Goal: Task Accomplishment & Management: Manage account settings

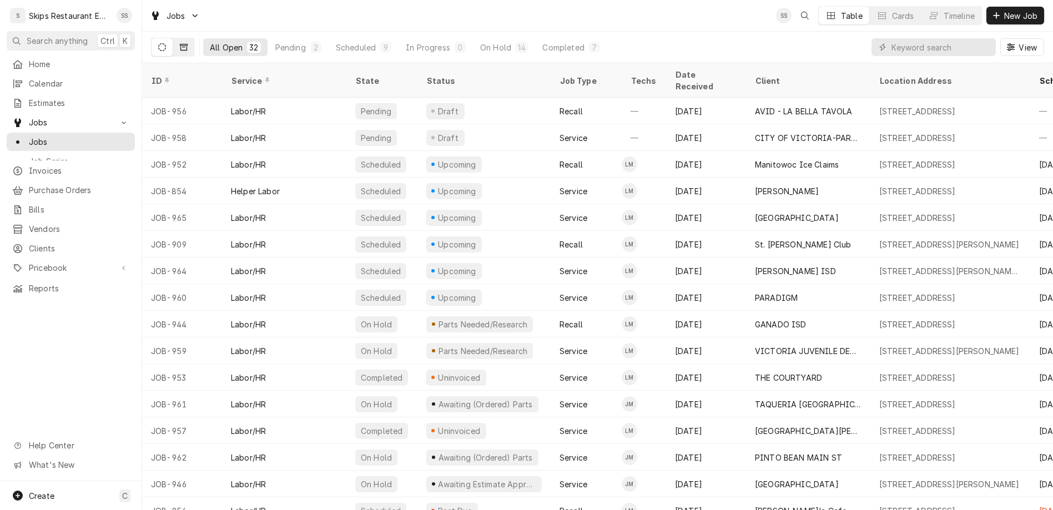
click at [173, 38] on button "Dynamic Content Wrapper" at bounding box center [183, 47] width 21 height 18
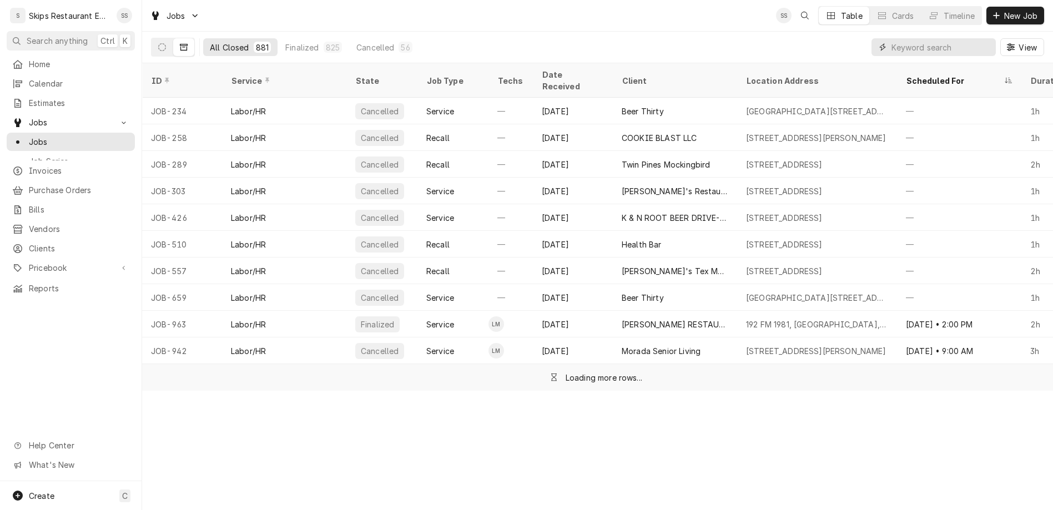
click at [971, 38] on input "Dynamic Content Wrapper" at bounding box center [941, 47] width 99 height 18
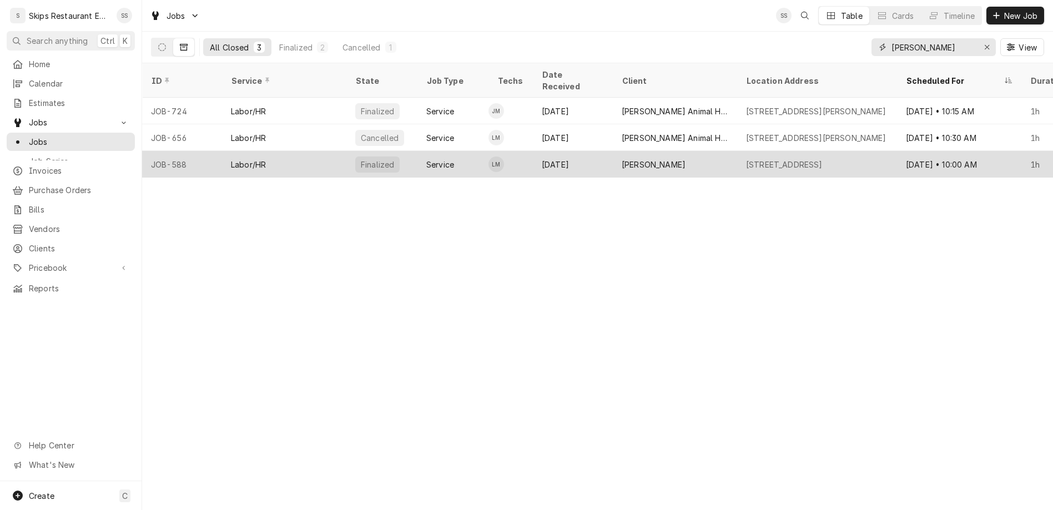
type input "jacob"
click at [622, 159] on div "Brent Jacobs" at bounding box center [654, 165] width 64 height 12
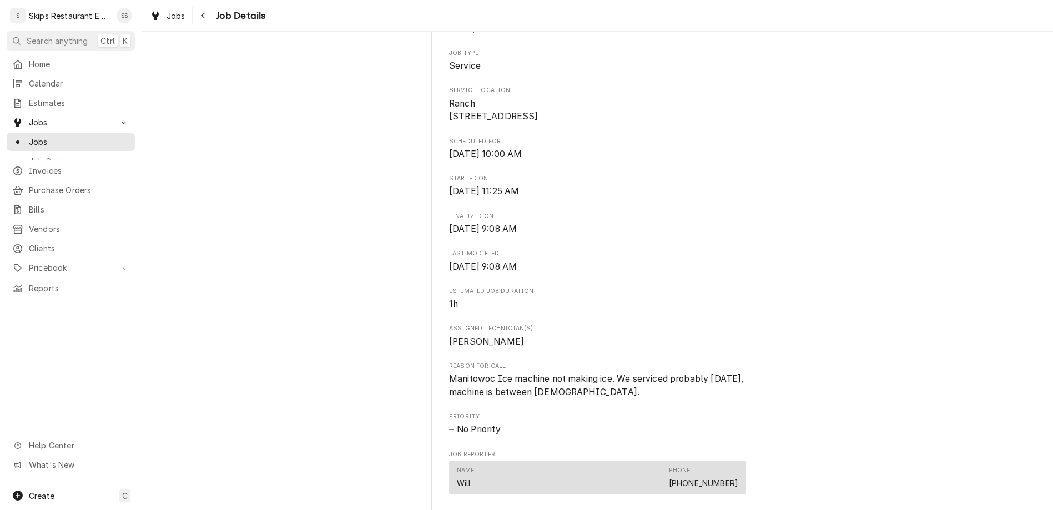
scroll to position [217, 0]
click at [33, 136] on span "Jobs" at bounding box center [79, 142] width 100 height 12
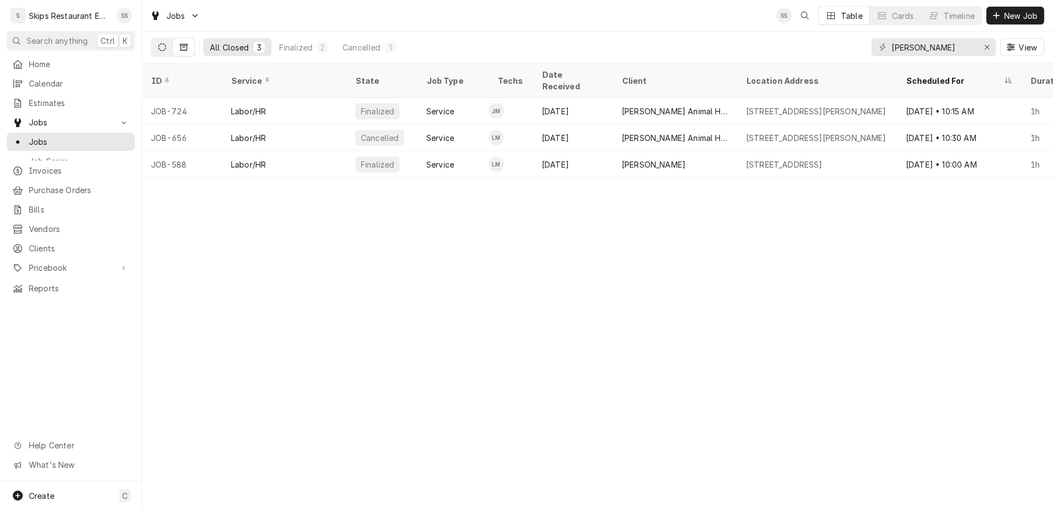
click at [152, 38] on button "Dynamic Content Wrapper" at bounding box center [162, 47] width 21 height 18
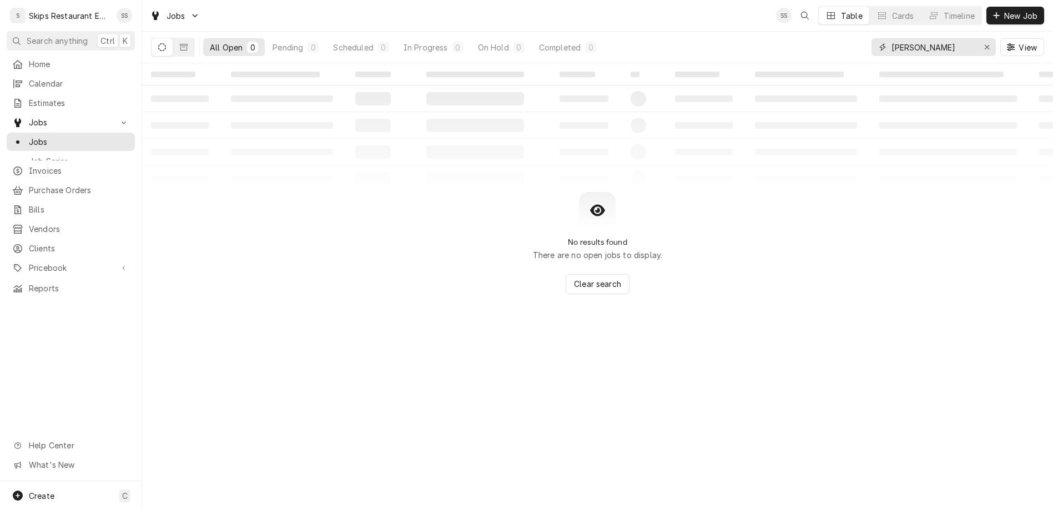
drag, startPoint x: 957, startPoint y: 36, endPoint x: 913, endPoint y: 36, distance: 43.3
click at [913, 38] on input "[PERSON_NAME]" at bounding box center [933, 47] width 83 height 18
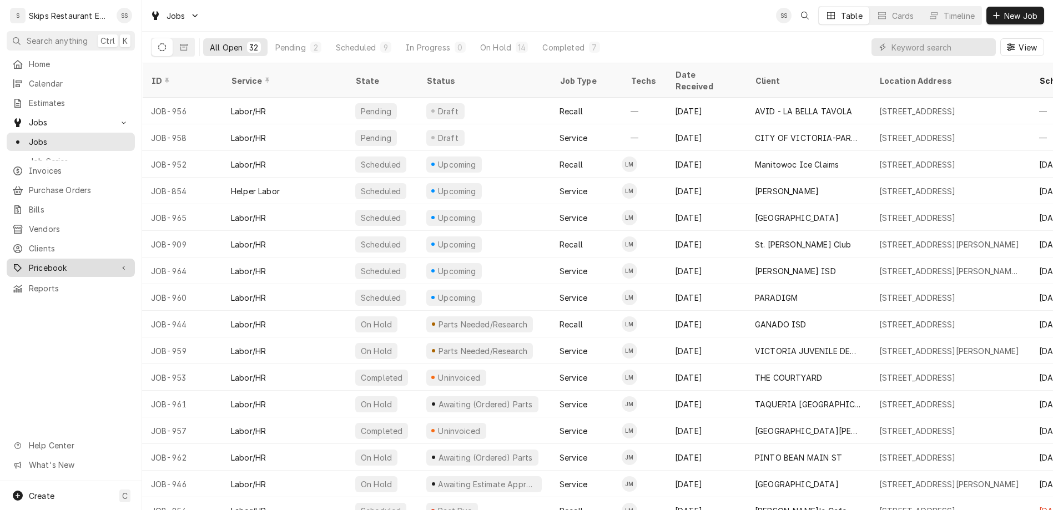
click at [38, 262] on span "Pricebook" at bounding box center [71, 268] width 84 height 12
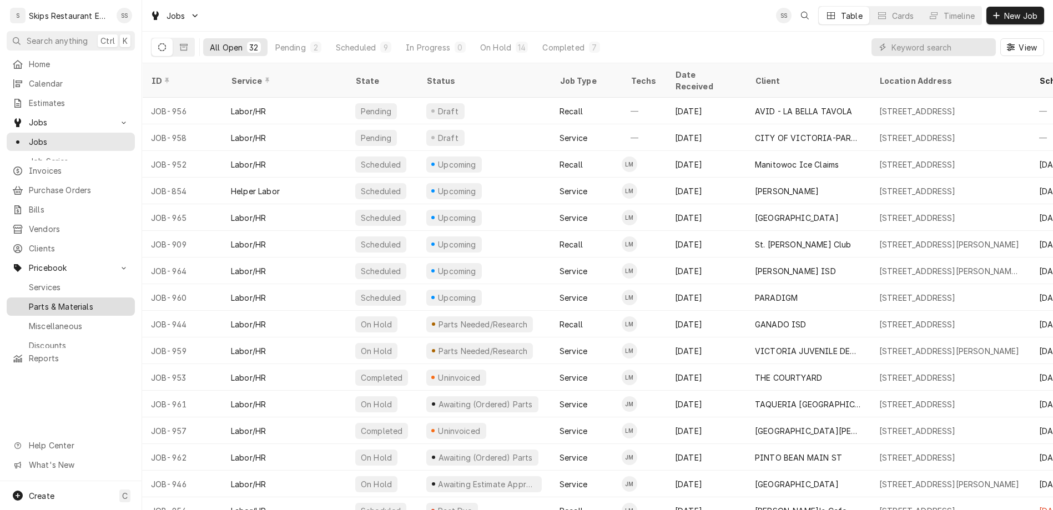
click at [33, 301] on span "Parts & Materials" at bounding box center [79, 307] width 100 height 12
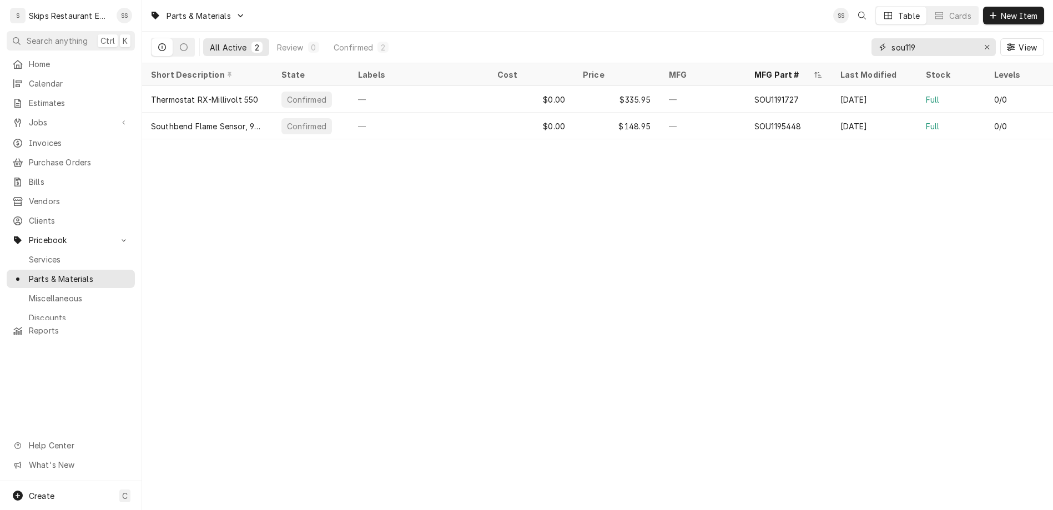
drag, startPoint x: 952, startPoint y: 35, endPoint x: 898, endPoint y: 43, distance: 55.0
click at [898, 43] on input "sou119" at bounding box center [933, 47] width 83 height 18
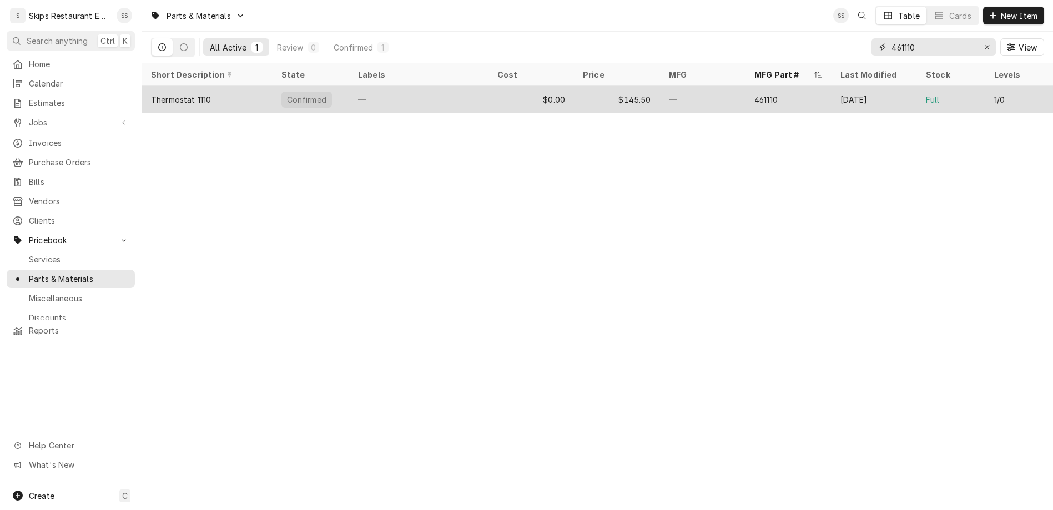
type input "461110"
click at [293, 86] on div "Confirmed" at bounding box center [311, 99] width 77 height 27
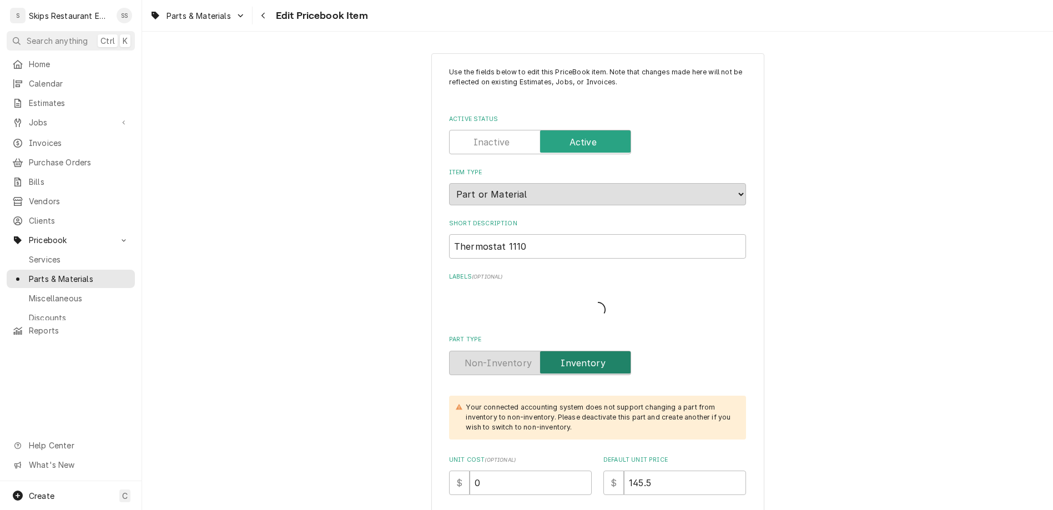
type textarea "x"
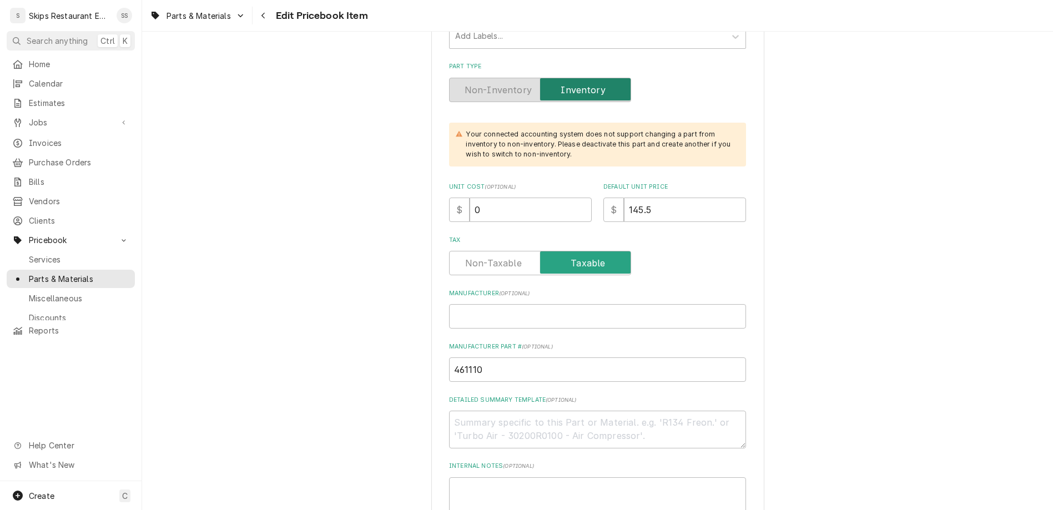
scroll to position [346, 0]
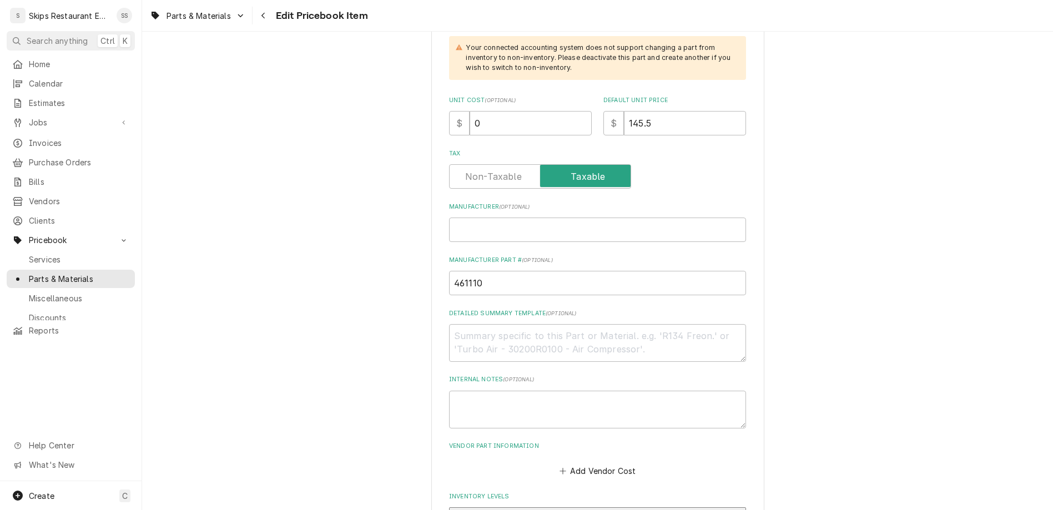
drag, startPoint x: 513, startPoint y: 374, endPoint x: 473, endPoint y: 376, distance: 40.6
type input "2"
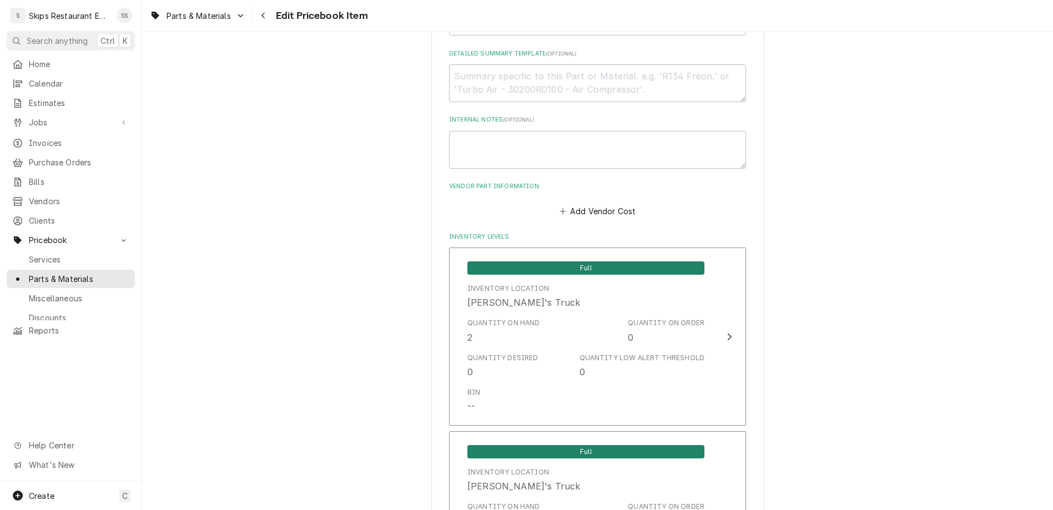
scroll to position [744, 0]
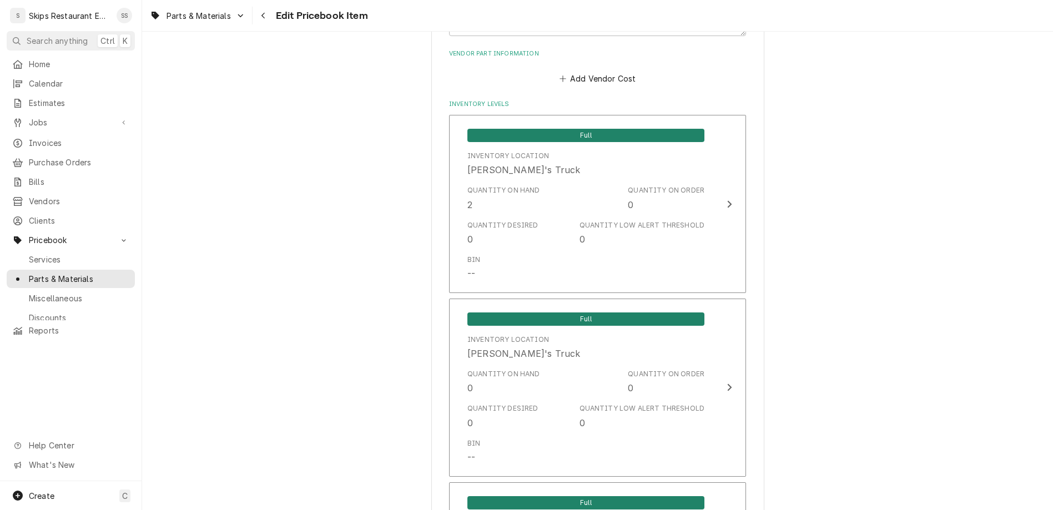
type textarea "x"
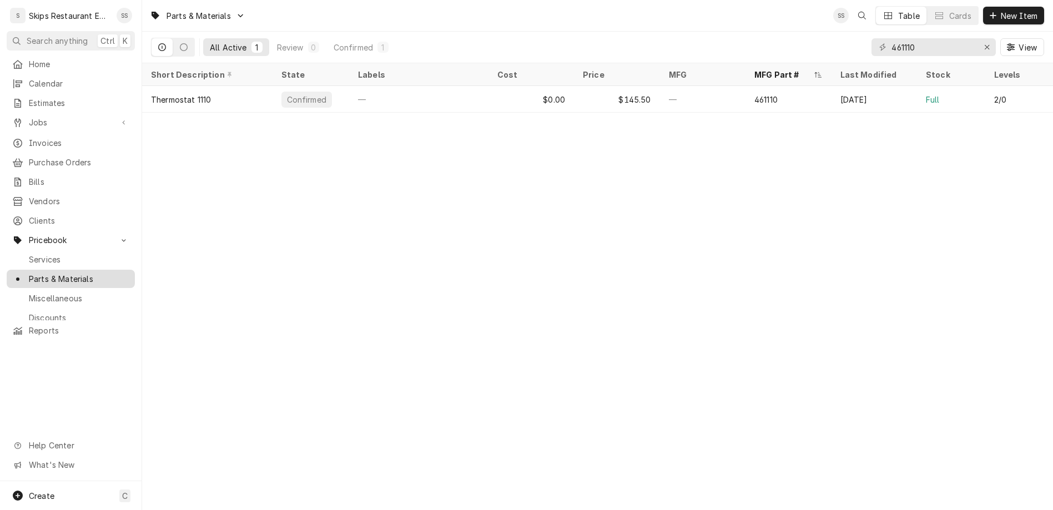
click at [33, 273] on span "Parts & Materials" at bounding box center [79, 279] width 100 height 12
click at [36, 117] on span "Jobs" at bounding box center [71, 123] width 84 height 12
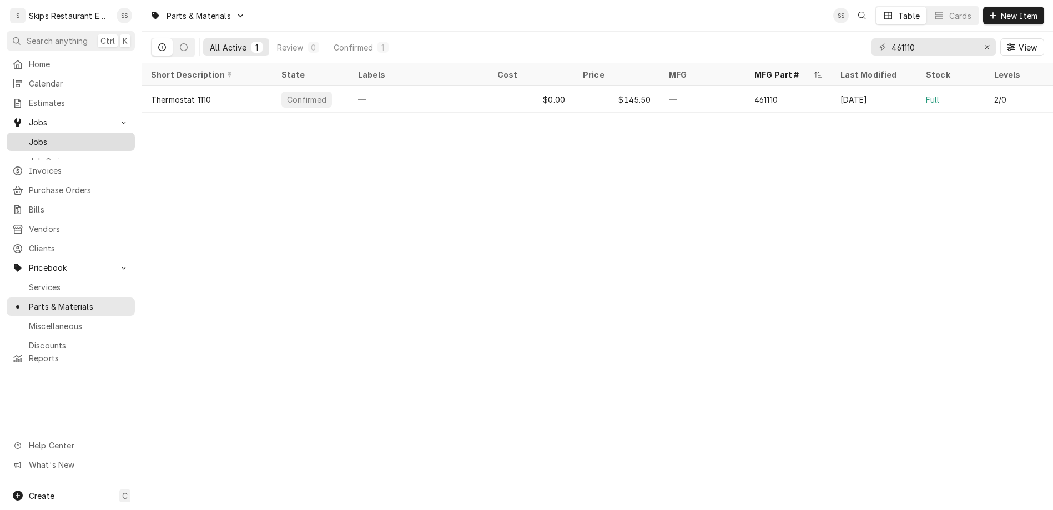
click at [34, 136] on span "Jobs" at bounding box center [79, 142] width 100 height 12
